Goal: Information Seeking & Learning: Learn about a topic

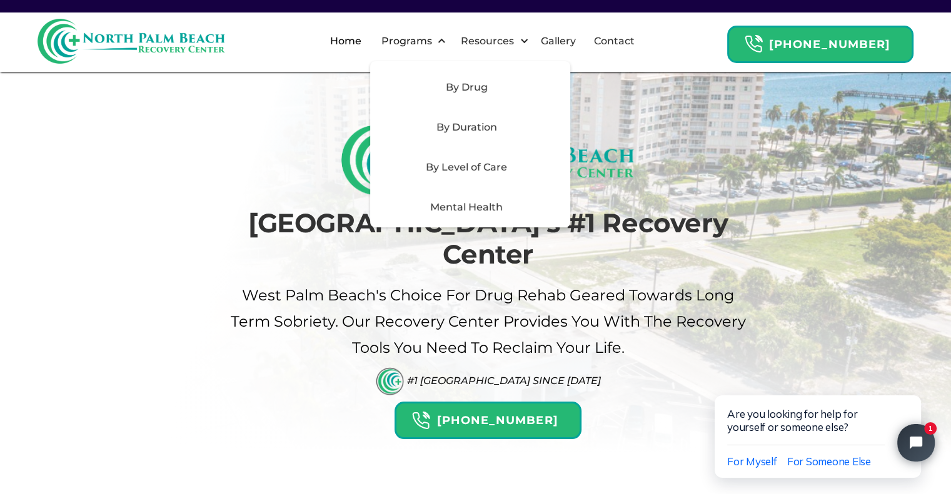
click at [469, 169] on div "By Level of Care" at bounding box center [467, 167] width 178 height 15
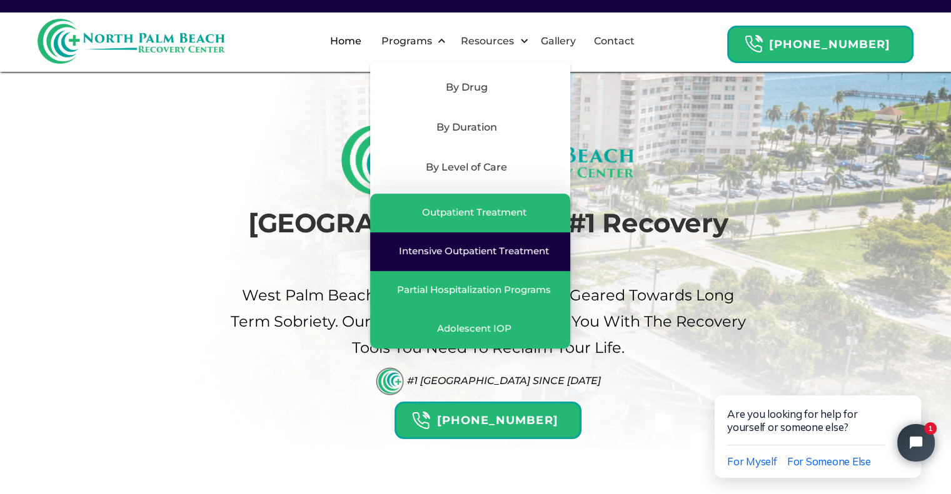
click at [494, 250] on div "Intensive Outpatient Treatment" at bounding box center [474, 251] width 150 height 13
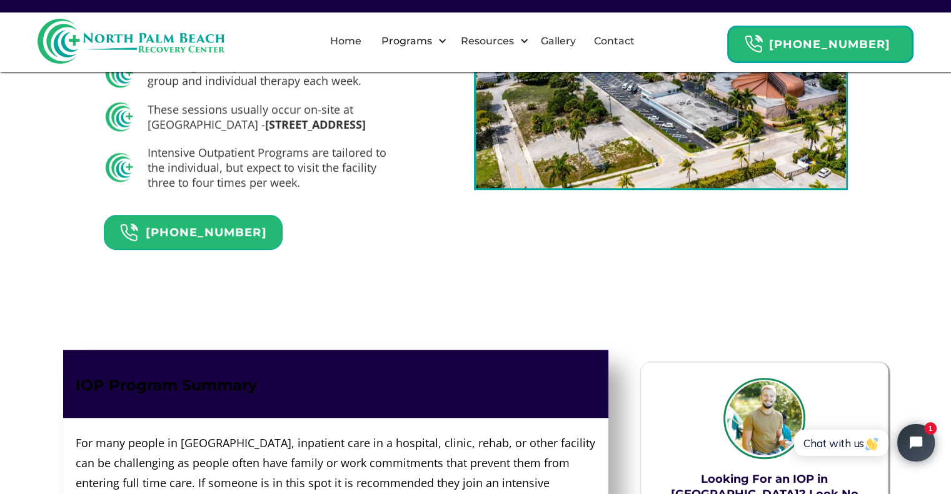
scroll to position [833, 0]
